Goal: Task Accomplishment & Management: Manage account settings

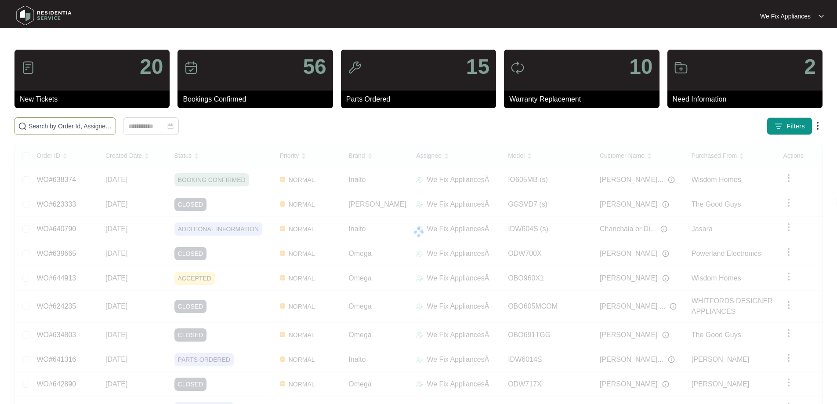
paste input "645066"
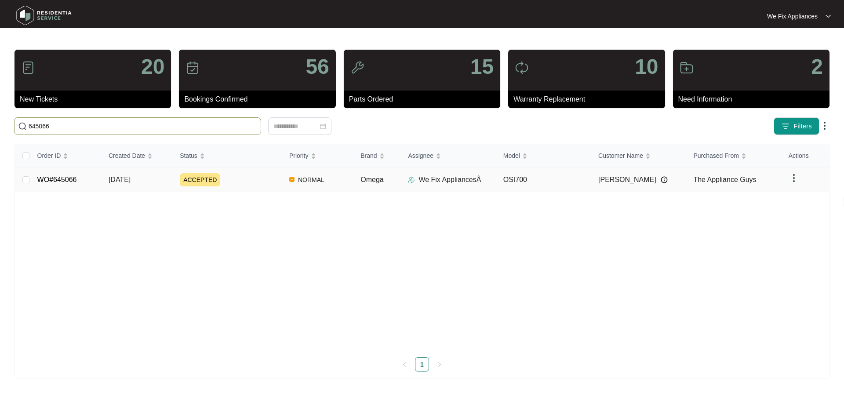
type input "645066"
click at [53, 180] on link "WO#645066" at bounding box center [57, 179] width 40 height 7
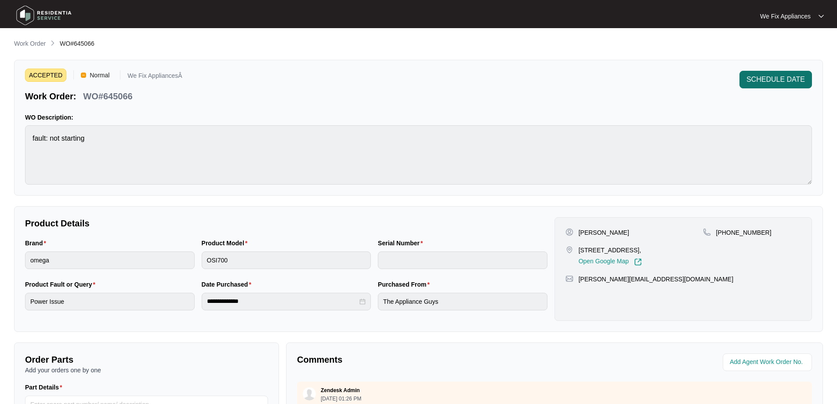
click at [775, 75] on span "SCHEDULE DATE" at bounding box center [776, 79] width 58 height 11
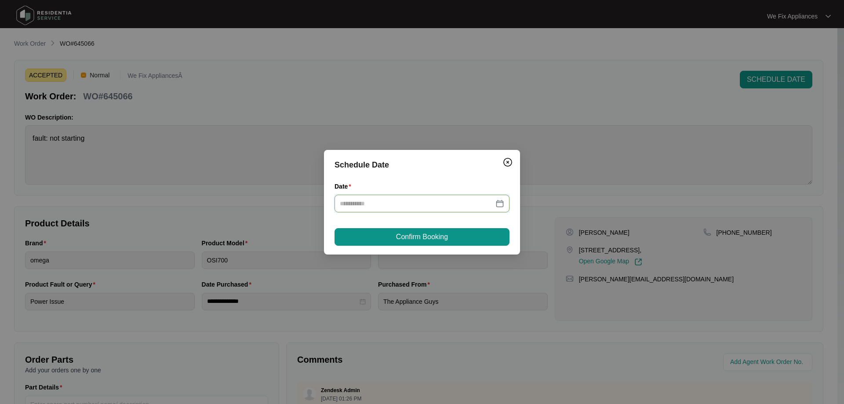
click at [374, 202] on input "Date" at bounding box center [417, 204] width 154 height 10
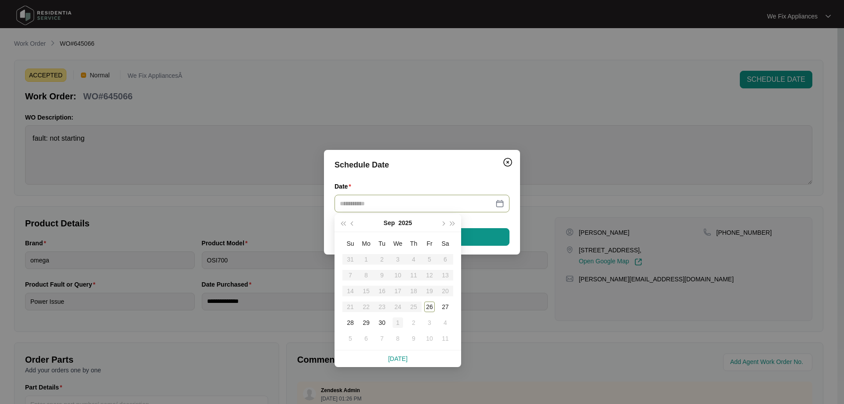
type input "**********"
click at [397, 323] on div "1" at bounding box center [398, 322] width 11 height 11
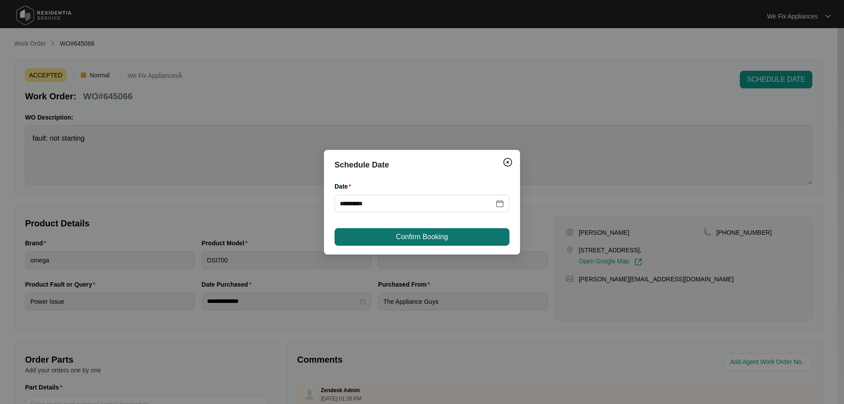
click at [435, 232] on span "Confirm Booking" at bounding box center [422, 237] width 52 height 11
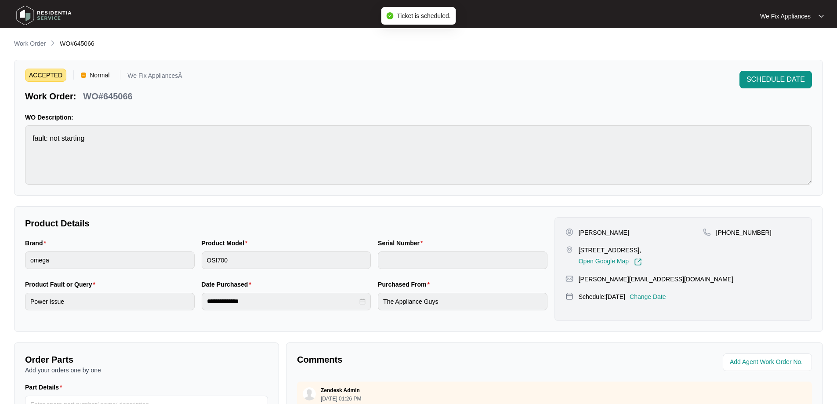
click at [58, 10] on img at bounding box center [44, 15] width 62 height 26
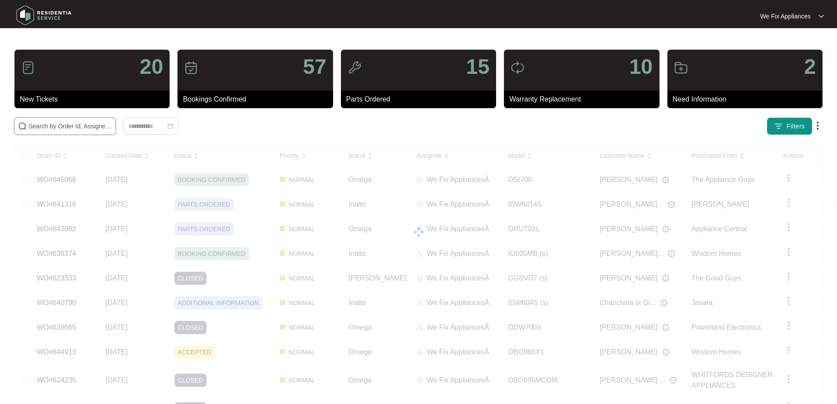
drag, startPoint x: 79, startPoint y: 119, endPoint x: 77, endPoint y: 125, distance: 6.4
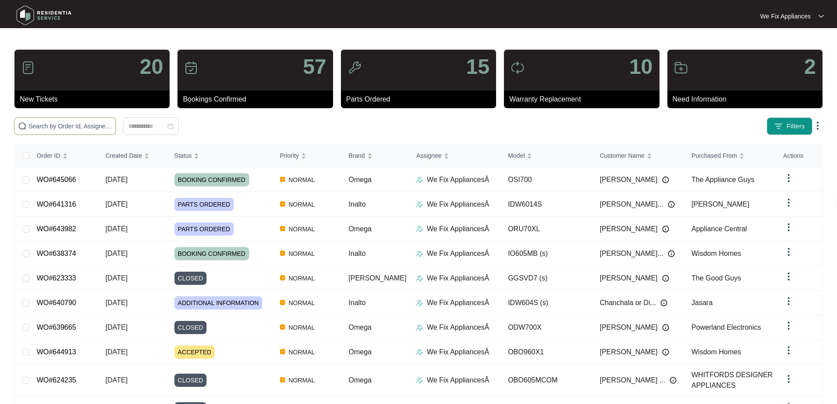
paste input "645076"
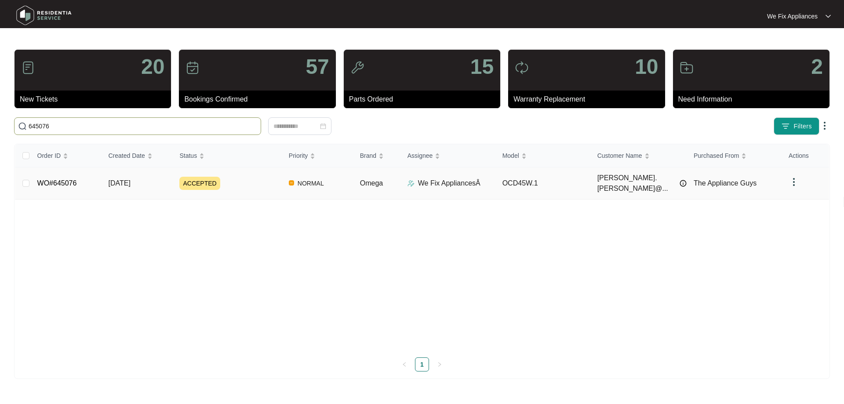
type input "645076"
click at [60, 179] on link "WO#645076" at bounding box center [57, 182] width 40 height 7
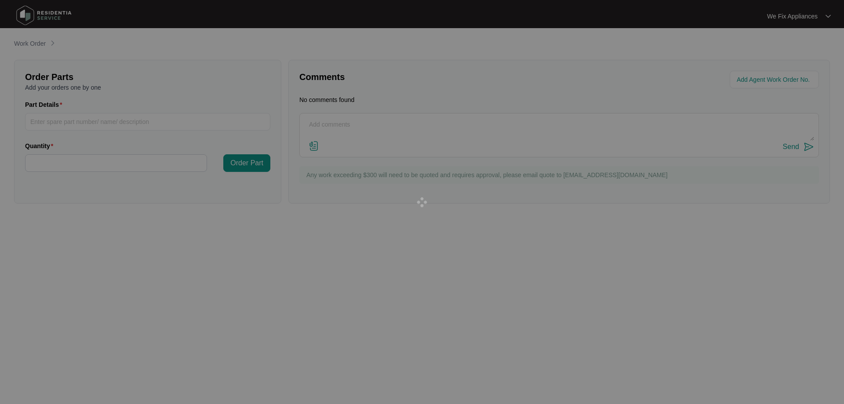
click at [58, 175] on div at bounding box center [422, 202] width 844 height 404
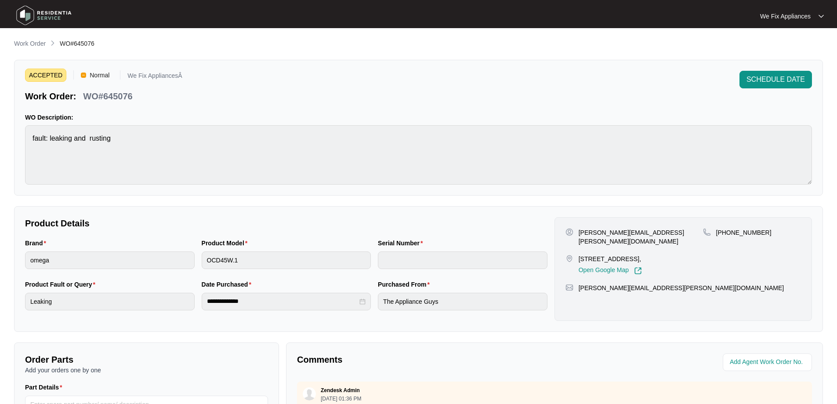
scroll to position [179, 0]
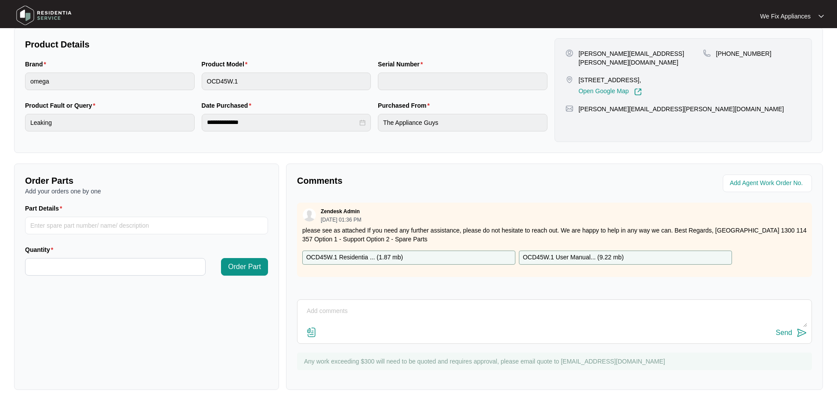
click at [413, 318] on textarea at bounding box center [555, 315] width 506 height 23
type textarea "Hi guys, left message for customer to call us back thank you."
click at [786, 331] on div "Send" at bounding box center [784, 333] width 16 height 8
click at [49, 21] on img at bounding box center [44, 15] width 62 height 26
